Goal: Information Seeking & Learning: Understand process/instructions

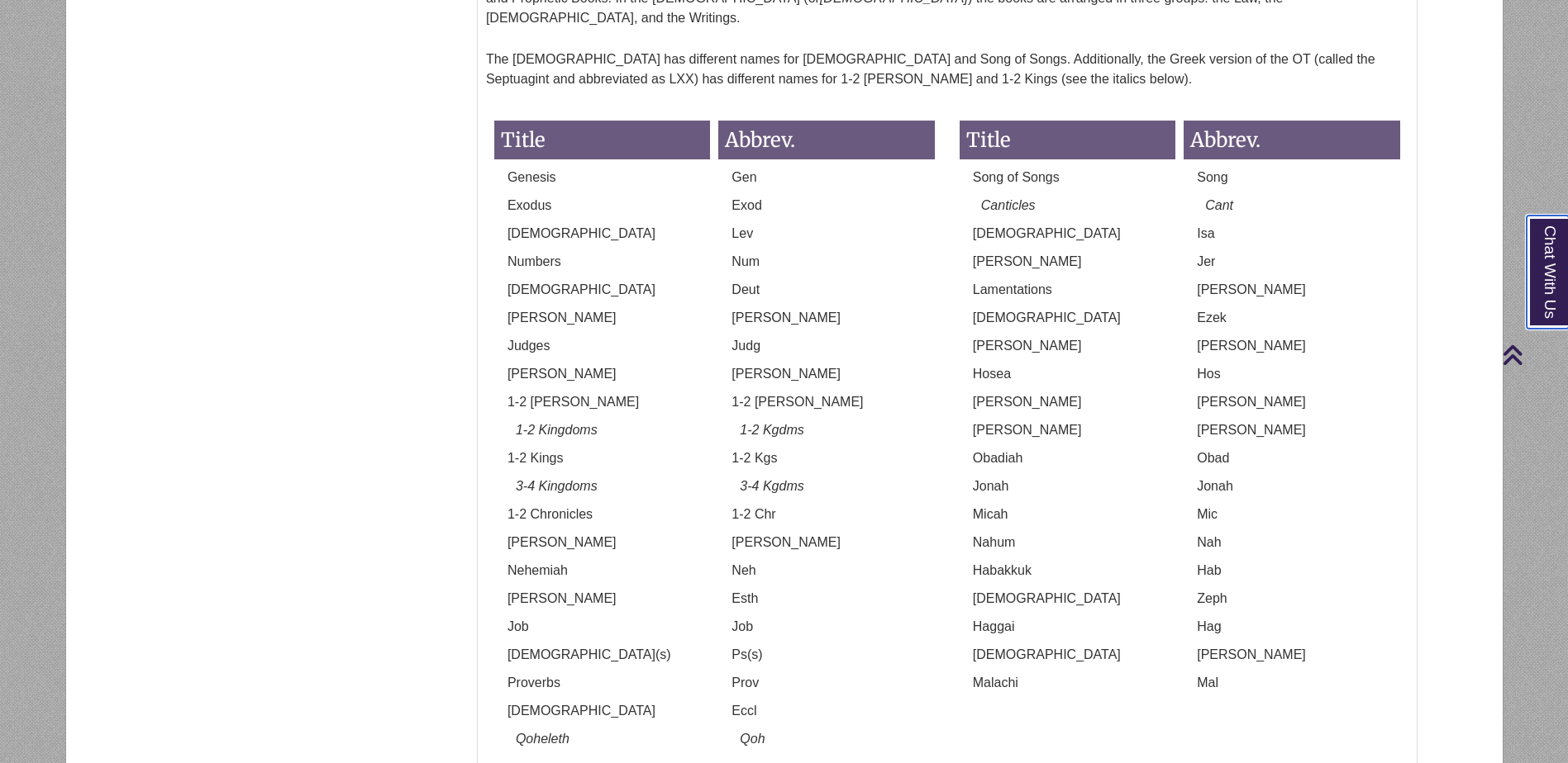
scroll to position [1156, 0]
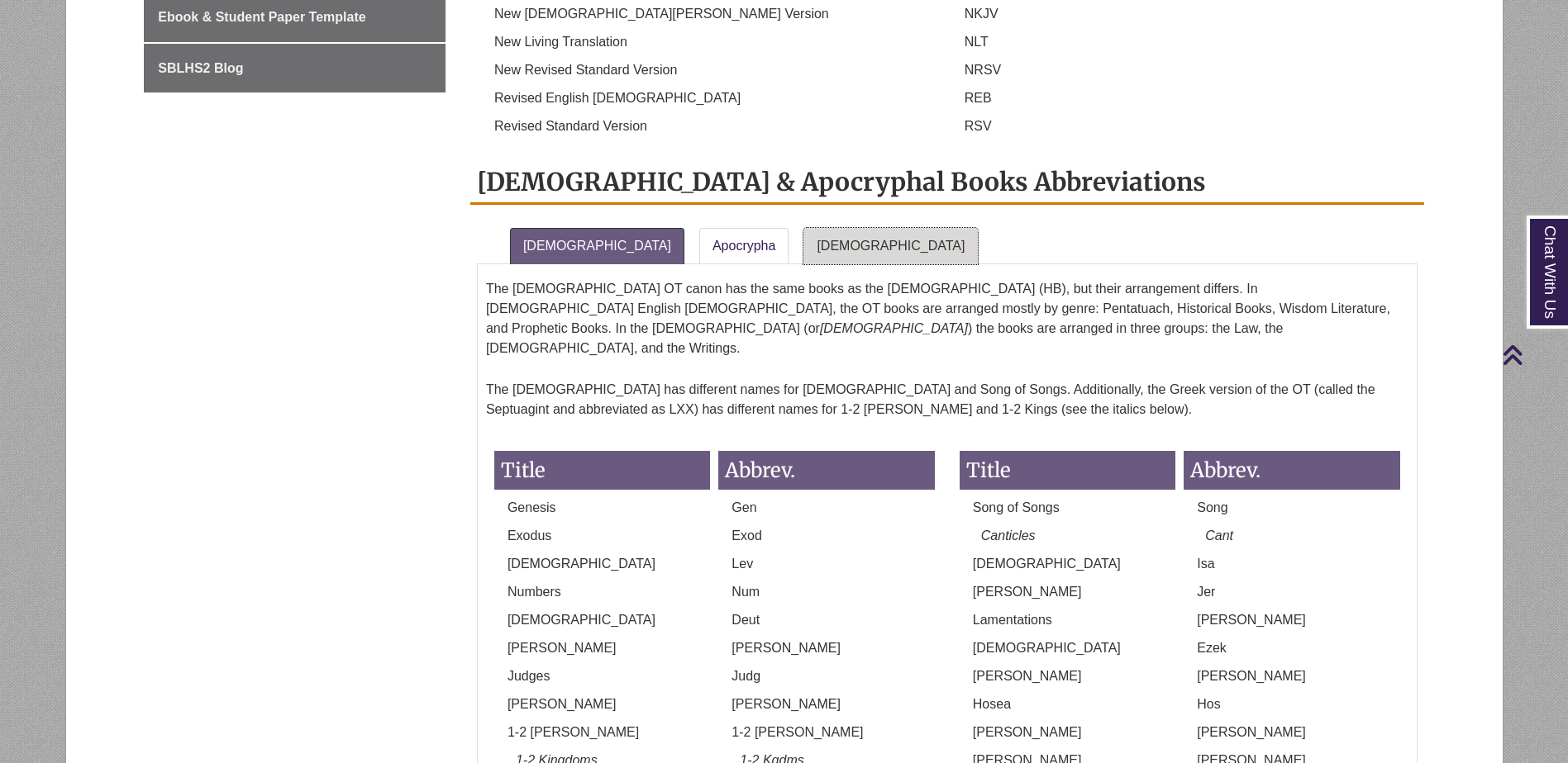
click at [805, 228] on link "New Testament" at bounding box center [890, 246] width 175 height 36
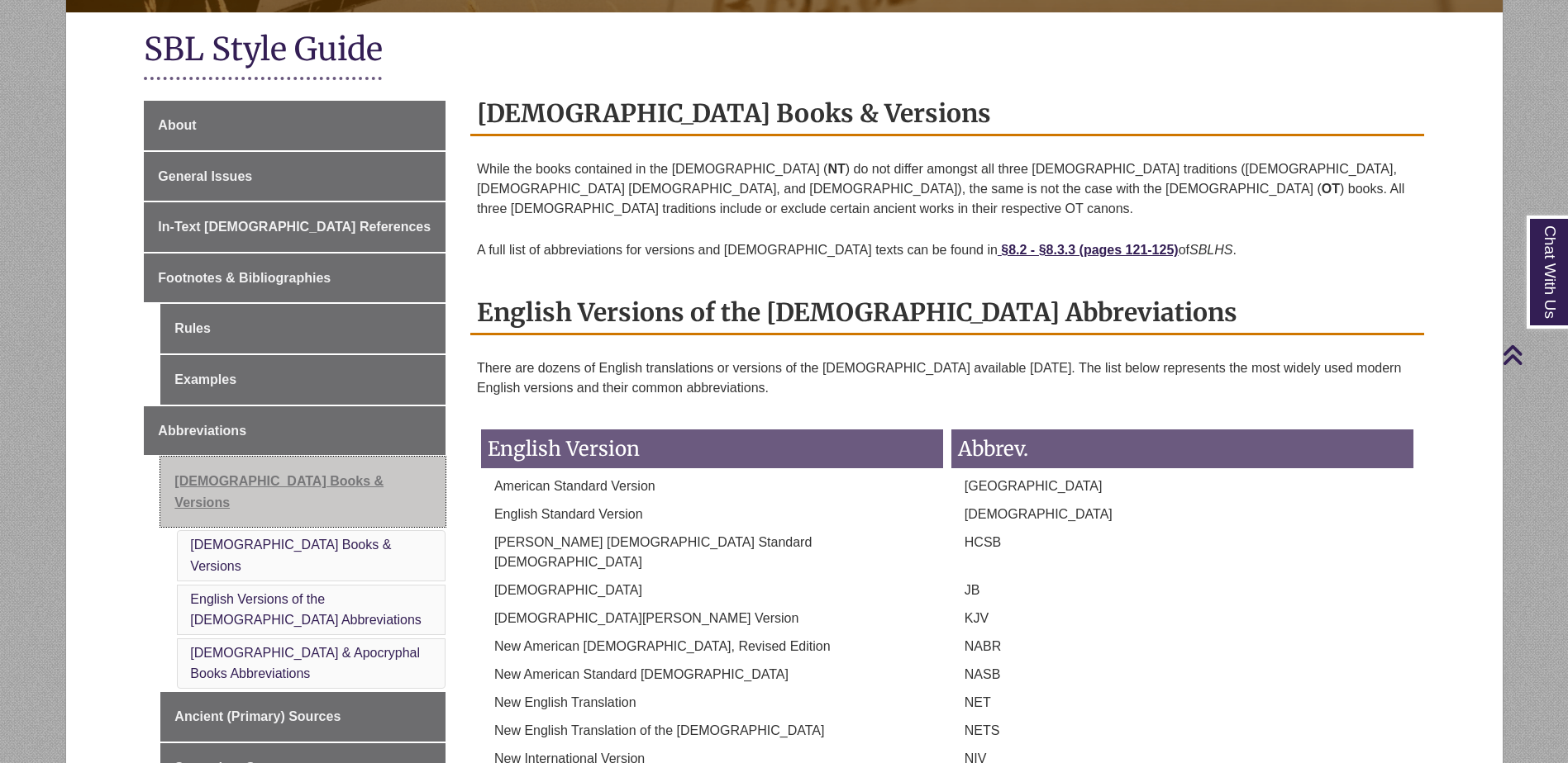
scroll to position [330, 0]
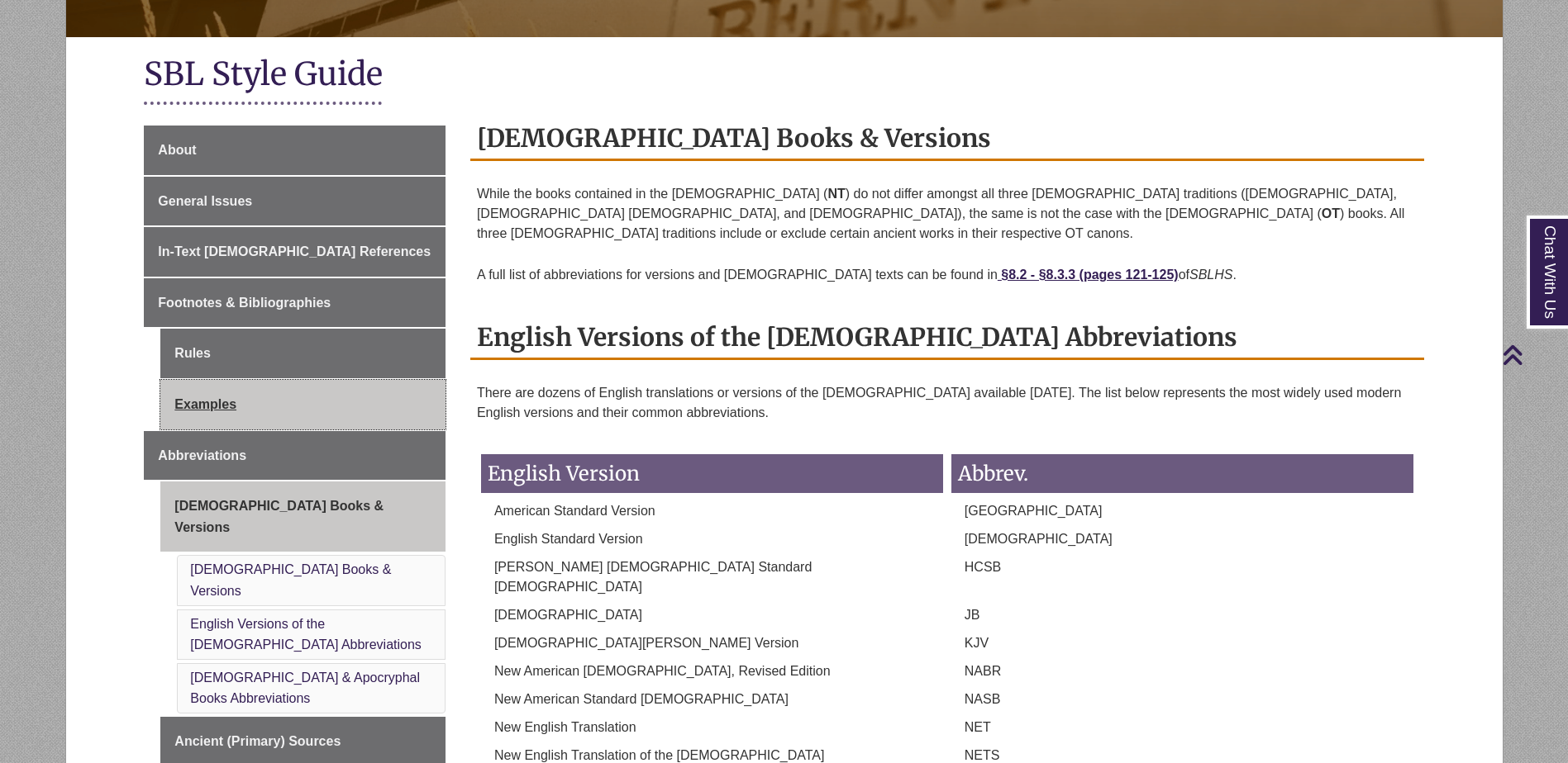
drag, startPoint x: 198, startPoint y: 401, endPoint x: 219, endPoint y: 401, distance: 21.0
click at [198, 401] on link "Examples" at bounding box center [303, 404] width 285 height 50
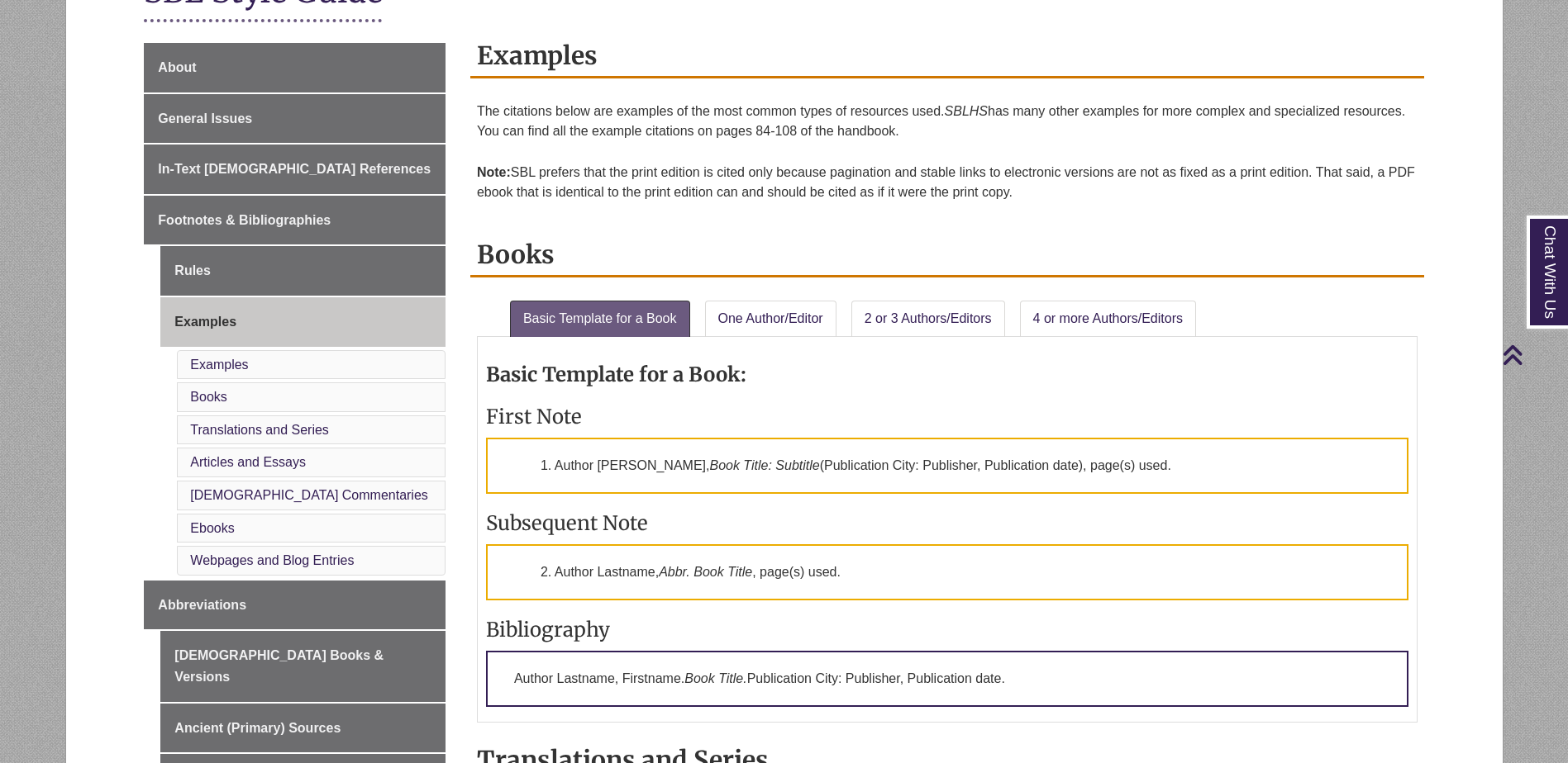
scroll to position [744, 0]
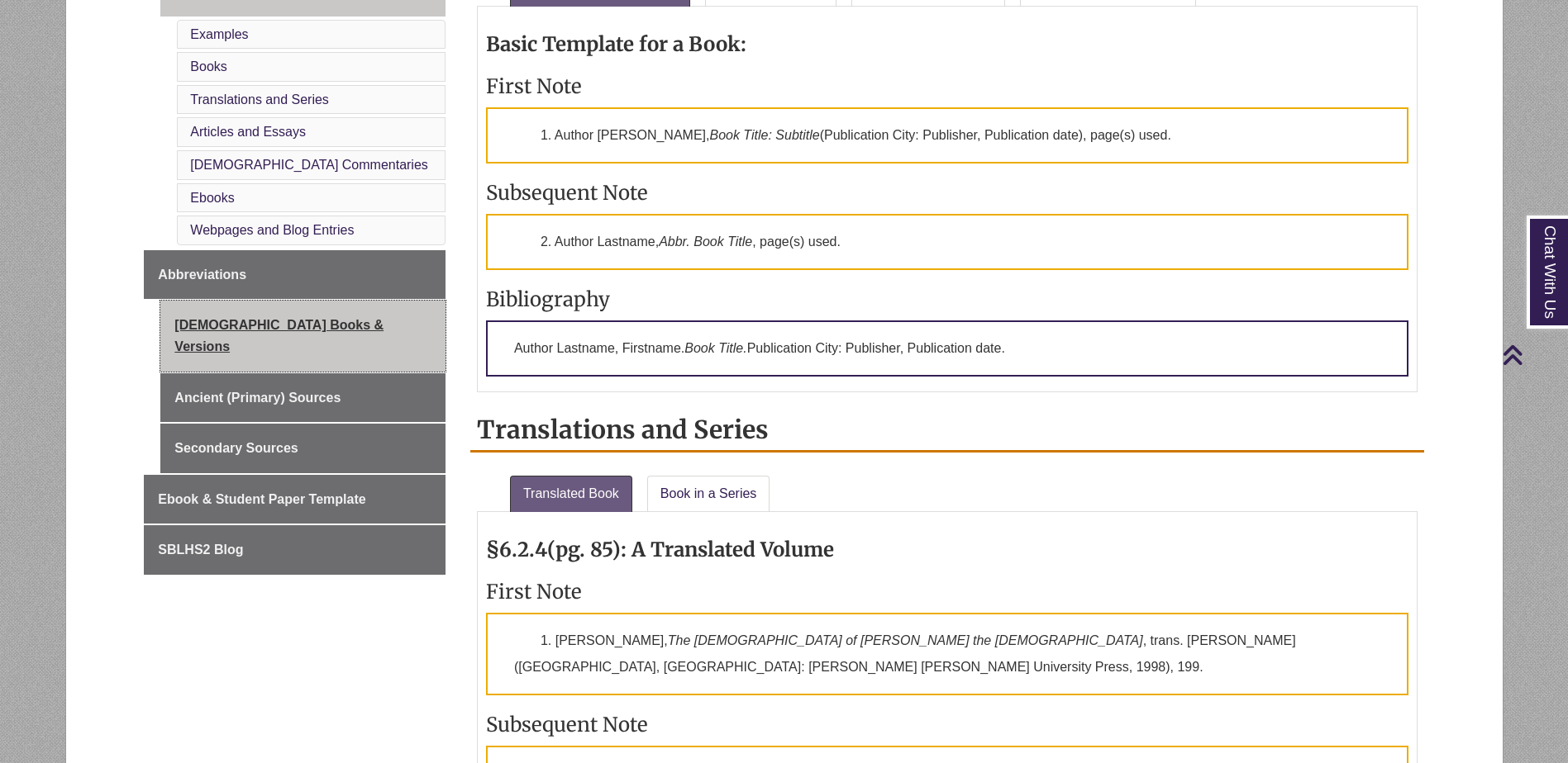
click at [258, 323] on link "[DEMOGRAPHIC_DATA] Books & Versions" at bounding box center [303, 335] width 285 height 70
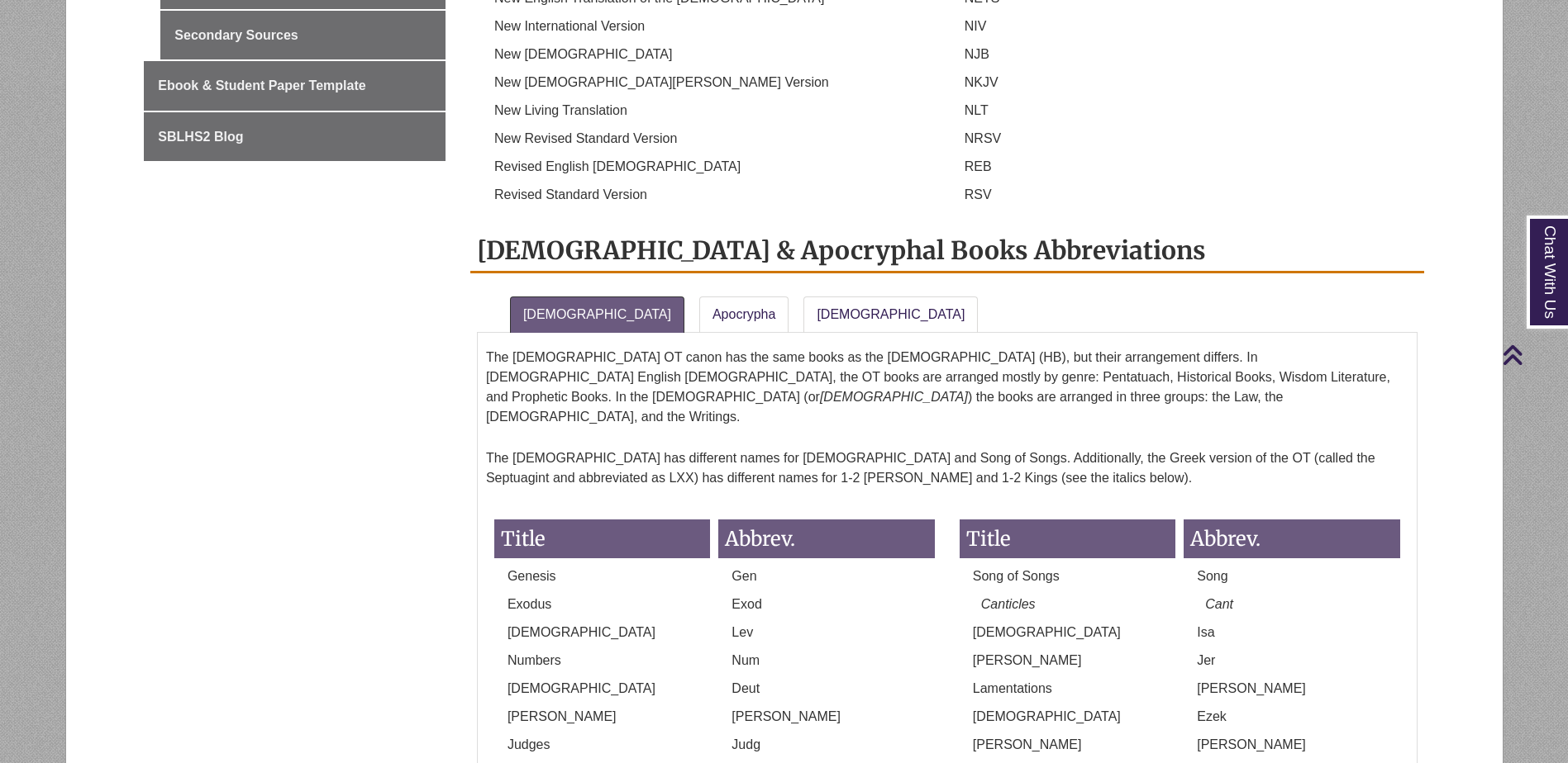
scroll to position [1239, 0]
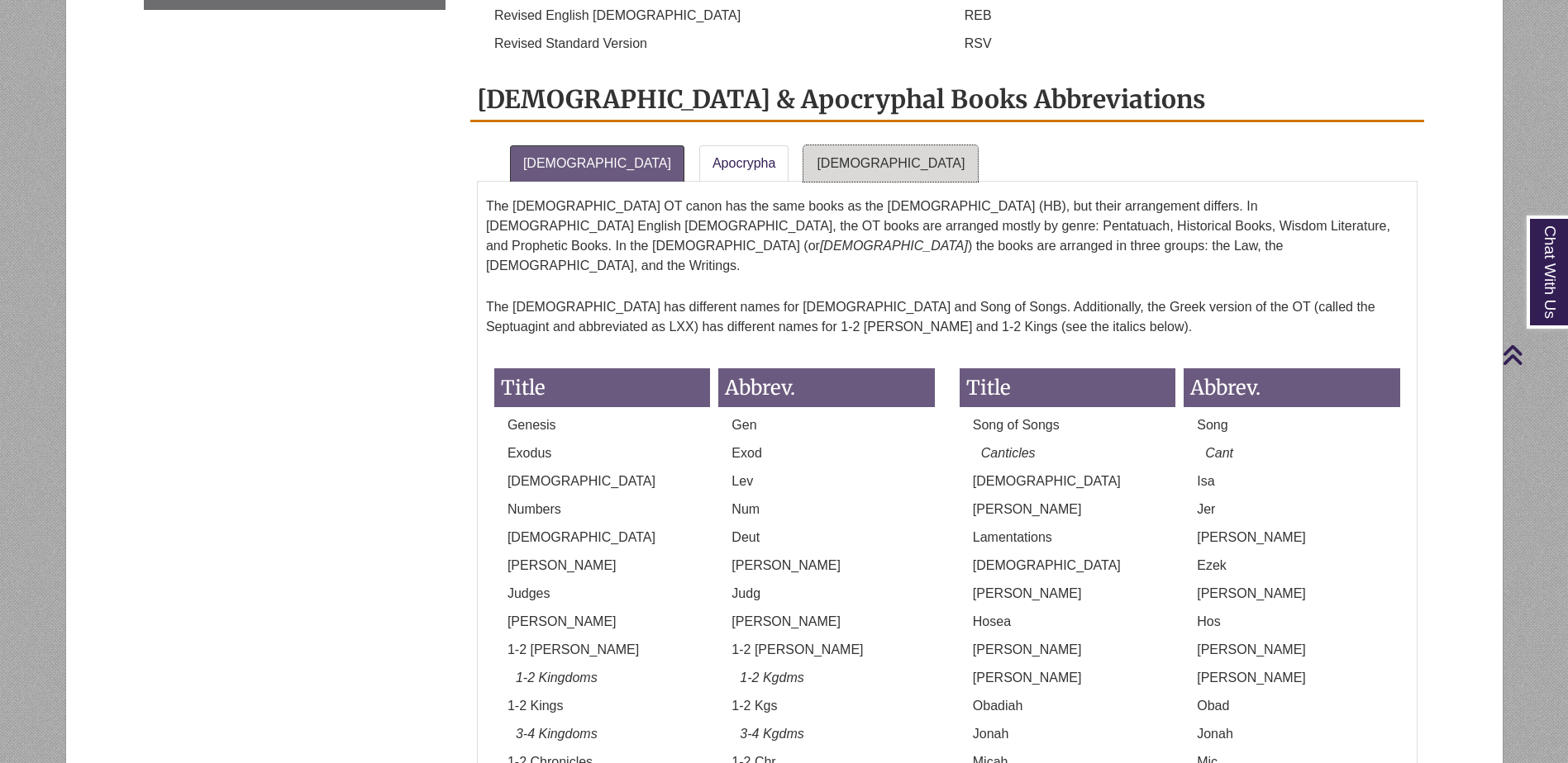
click at [803, 145] on link "New Testament" at bounding box center [890, 163] width 175 height 36
